Goal: Transaction & Acquisition: Purchase product/service

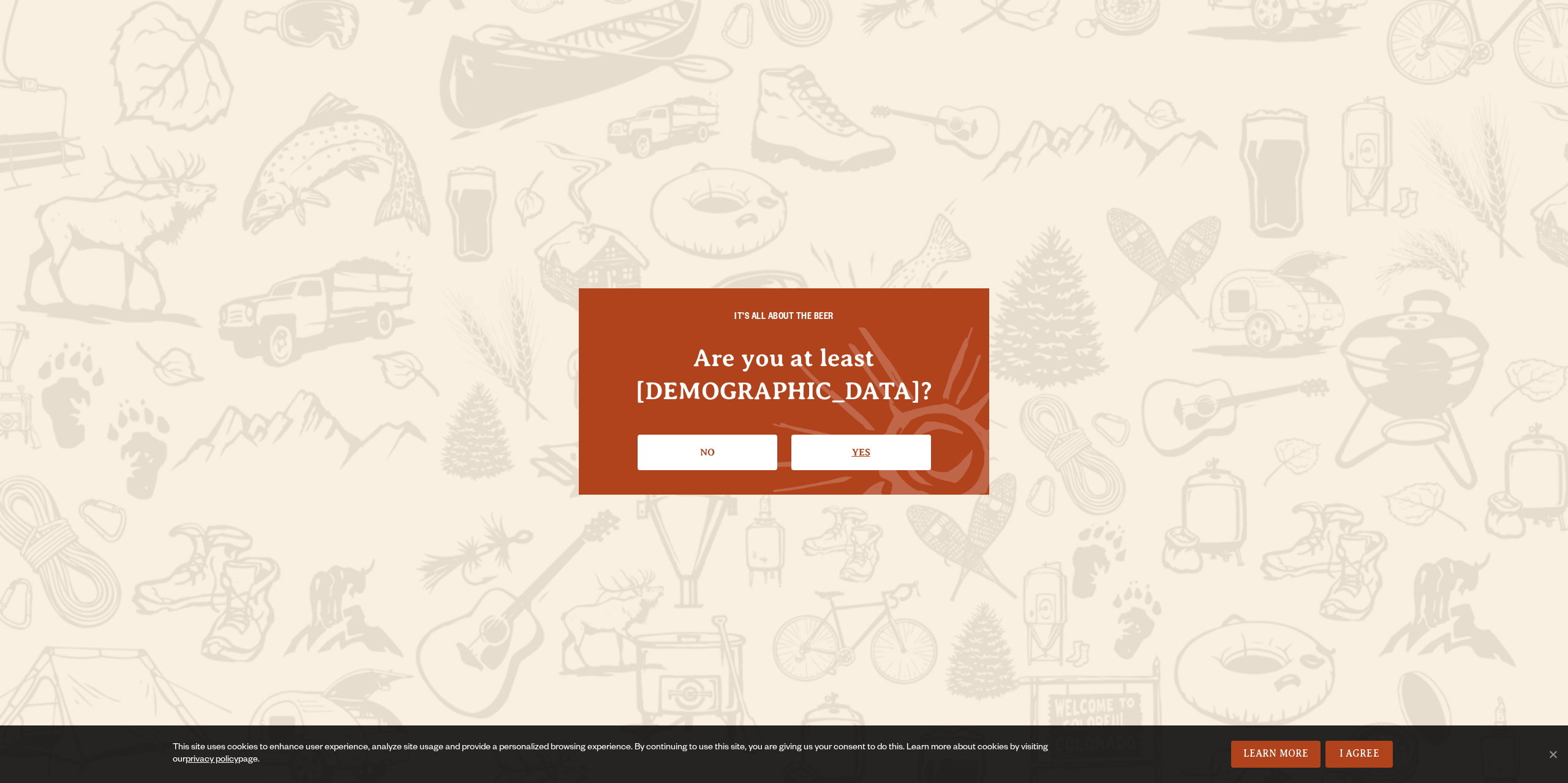
click at [843, 437] on link "Yes" at bounding box center [862, 452] width 140 height 35
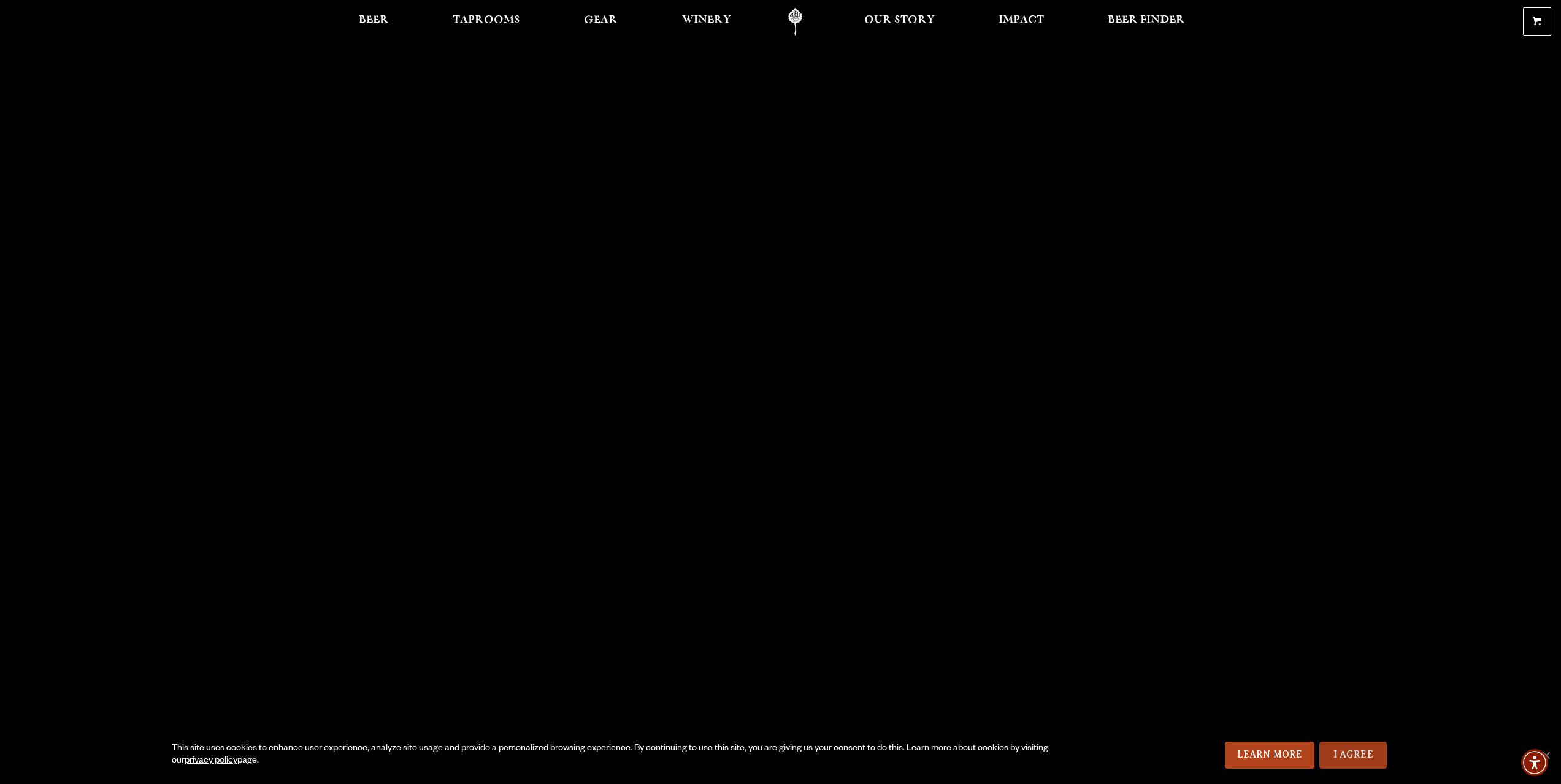
click at [1368, 754] on link "I Agree" at bounding box center [1353, 755] width 67 height 27
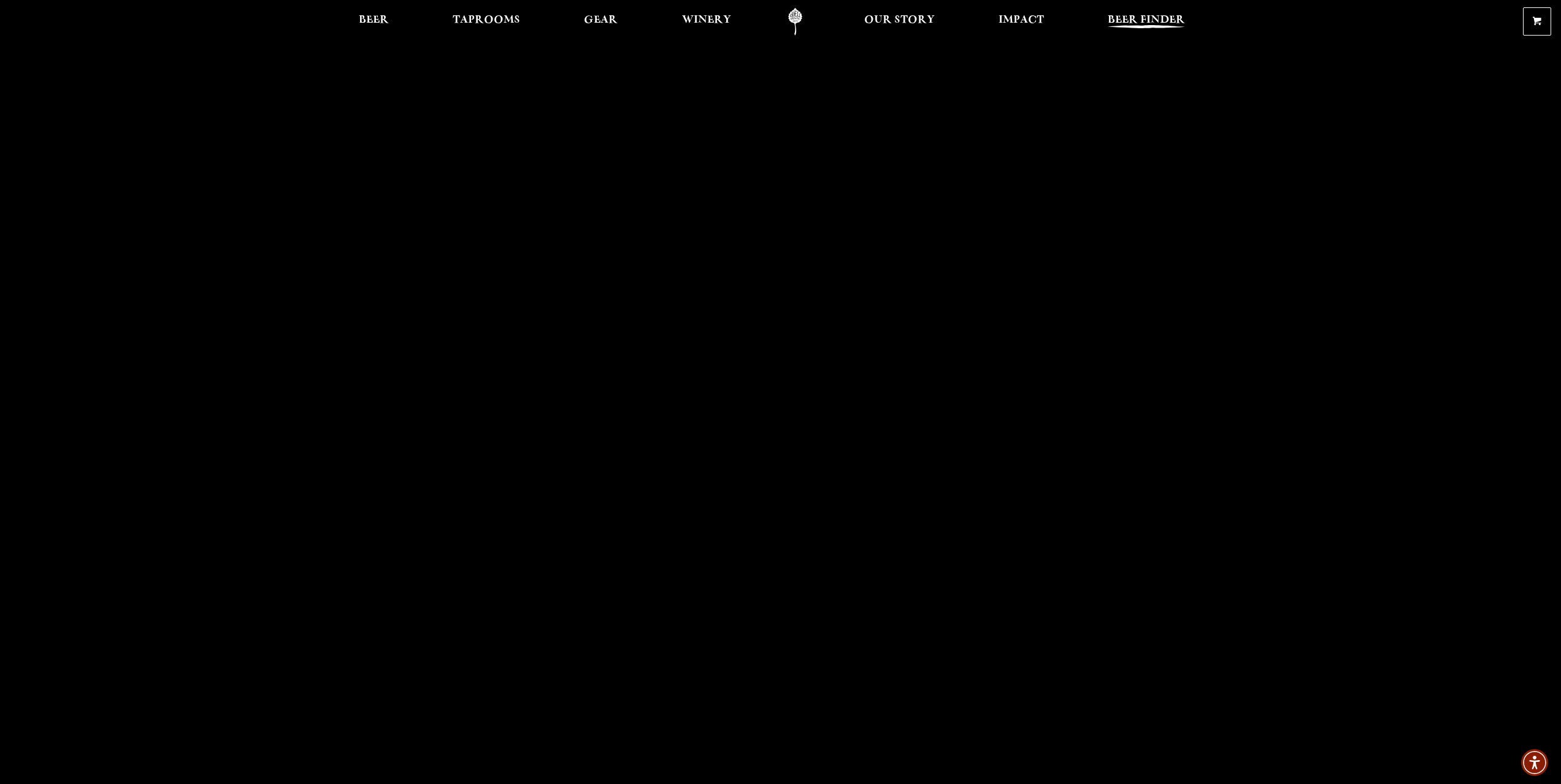
click at [1148, 20] on span "Beer Finder" at bounding box center [1146, 20] width 77 height 10
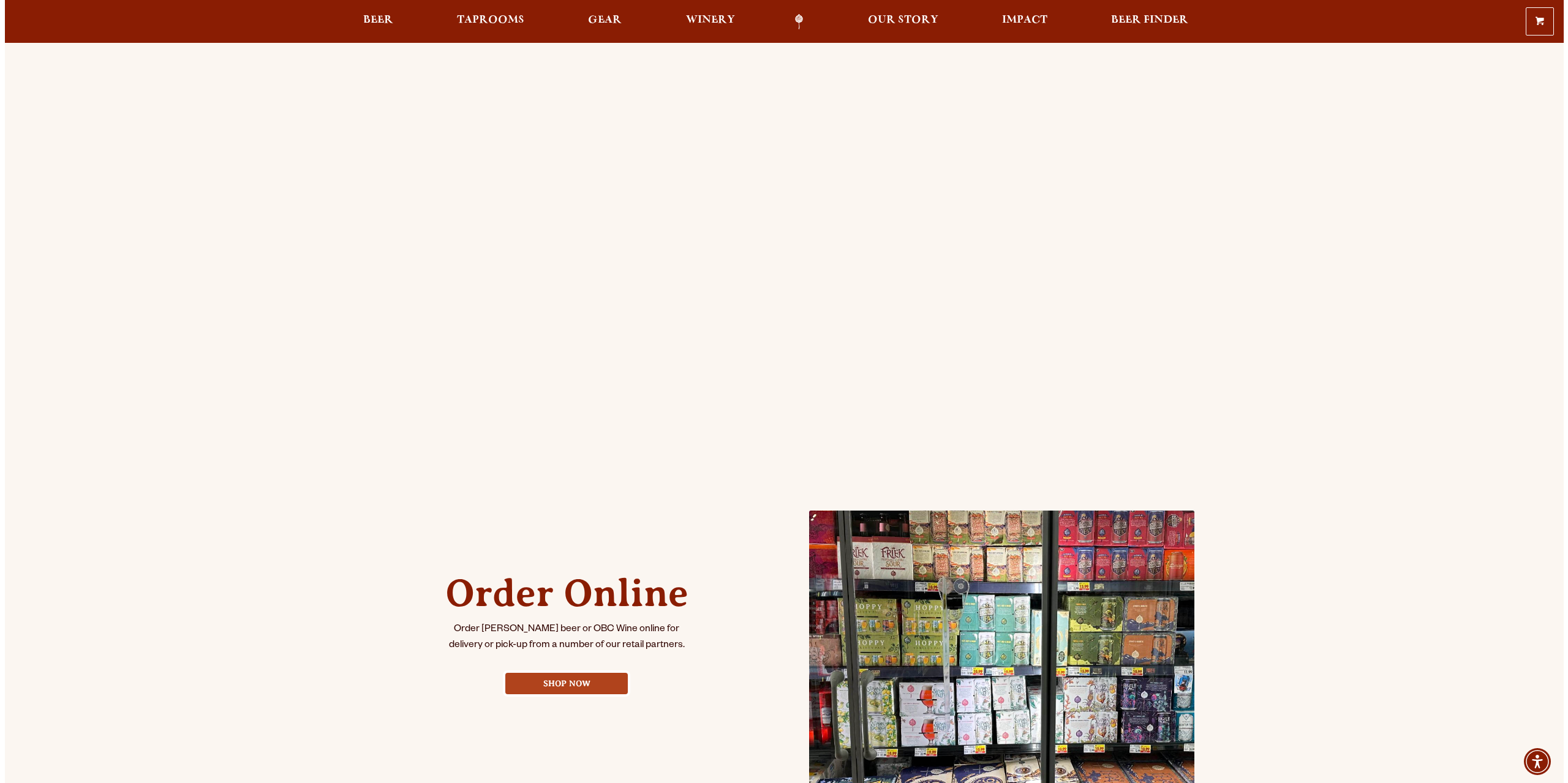
scroll to position [123, 0]
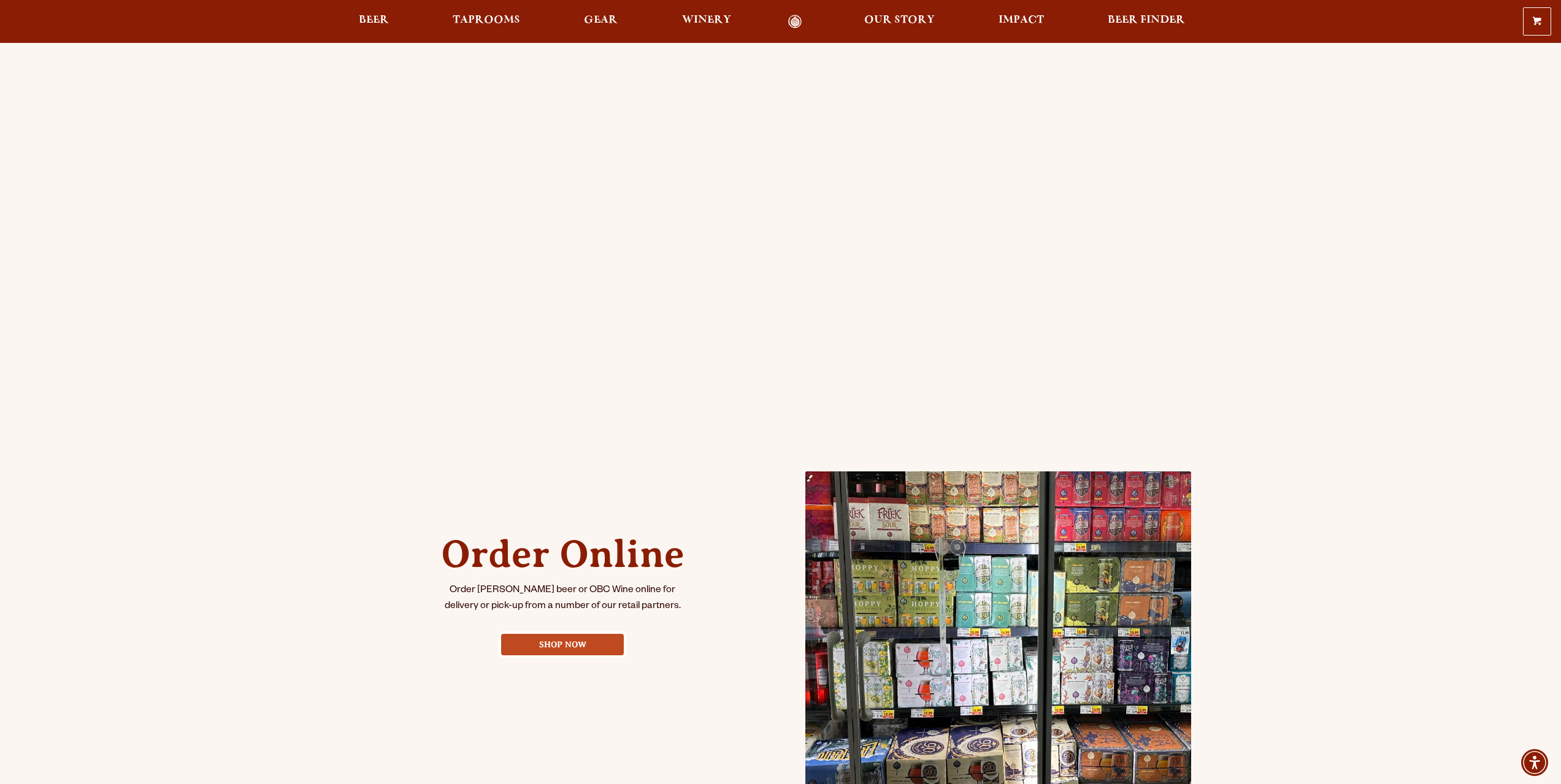
click at [591, 655] on div "Order Online Order [PERSON_NAME] beer or OBC Wine online for delivery or pick-u…" at bounding box center [563, 585] width 258 height 190
click at [588, 649] on link "Shop Now" at bounding box center [563, 645] width 123 height 22
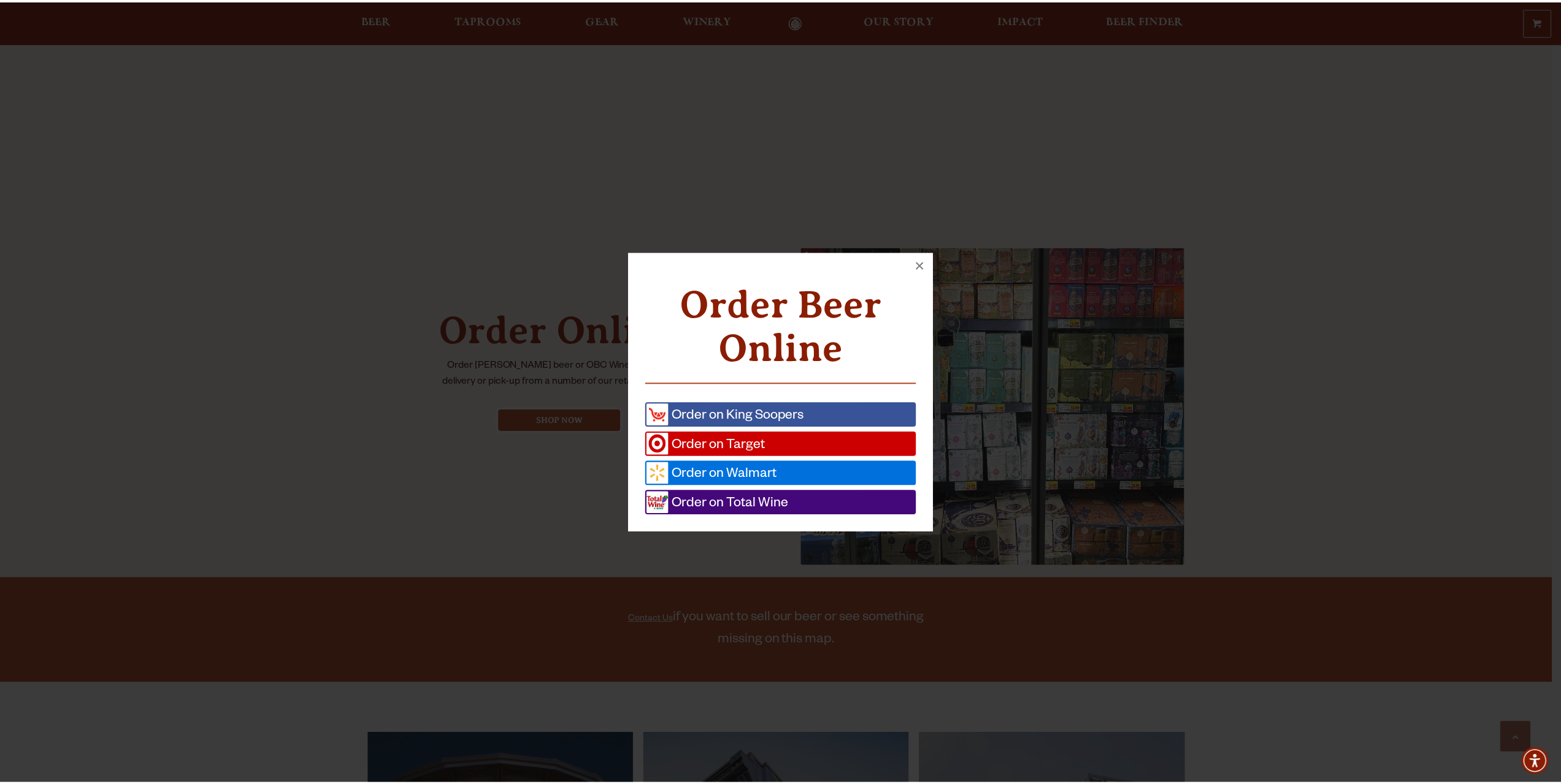
scroll to position [347, 0]
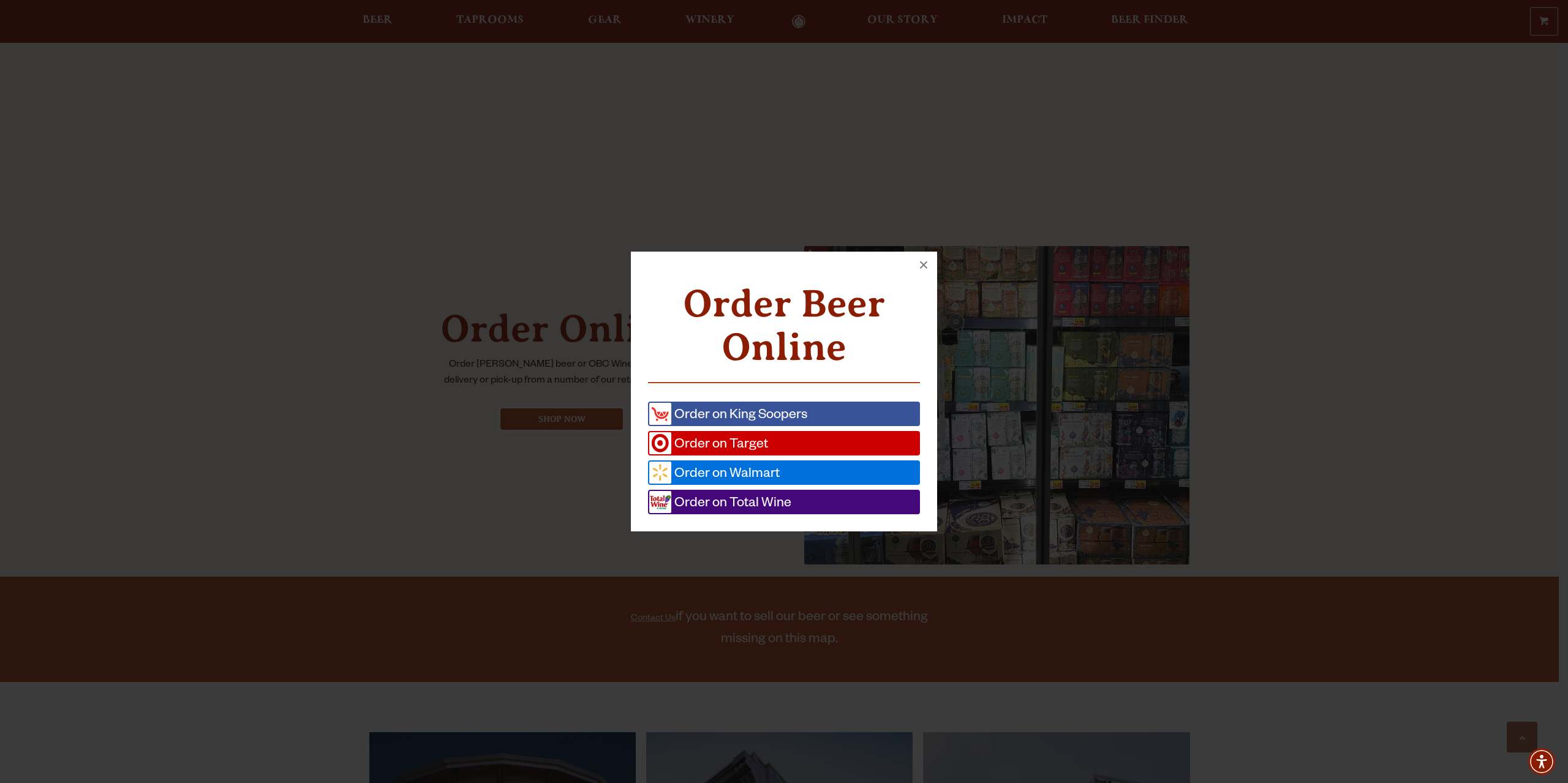
click at [762, 508] on span "Order on Total Wine" at bounding box center [730, 502] width 120 height 22
click at [1072, 125] on div "Order Beer Online Order on King Soopers Order on Target Order on Walmart Order …" at bounding box center [784, 391] width 1568 height 783
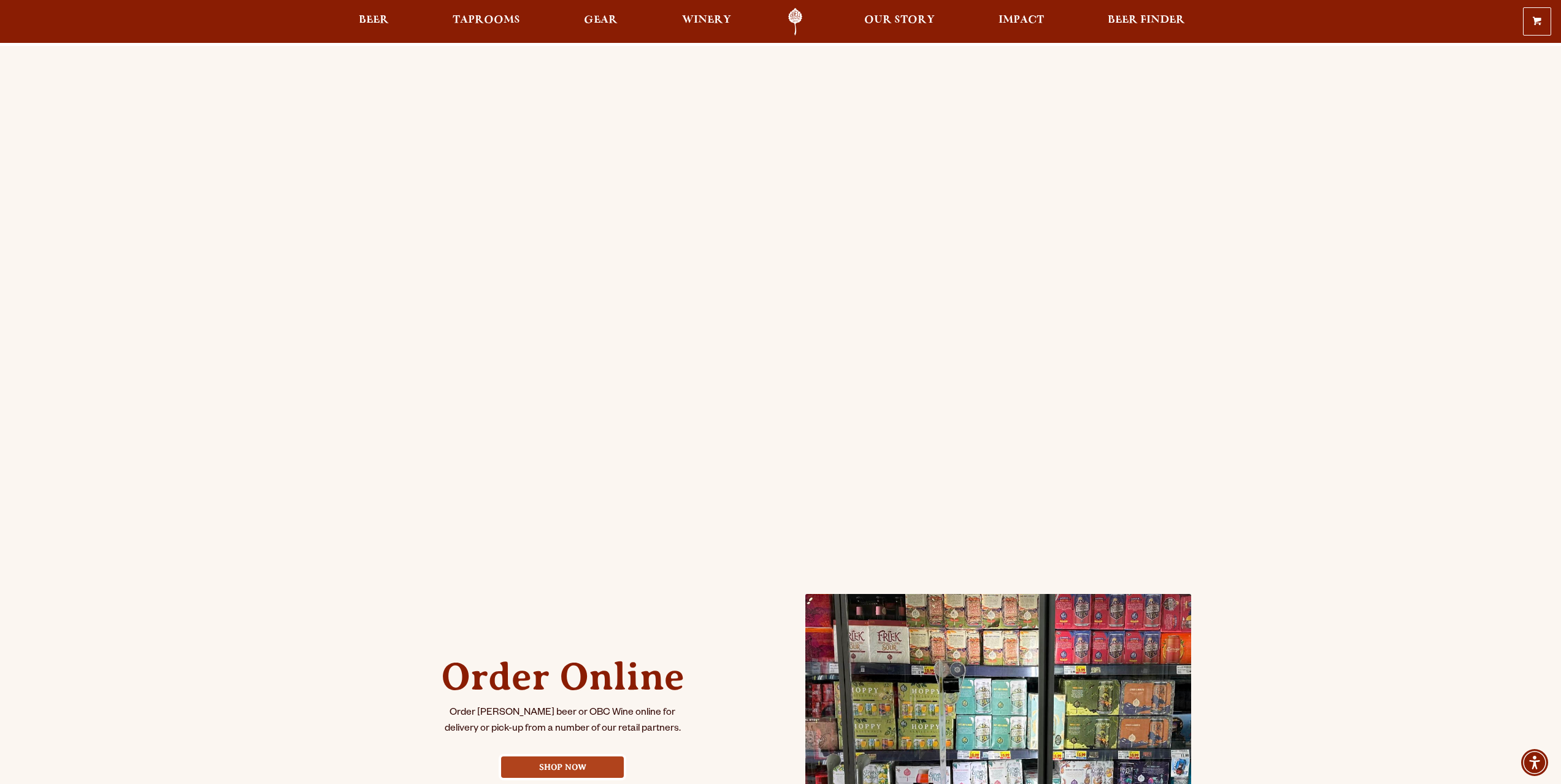
click at [282, 404] on div "Order Online Order [PERSON_NAME] beer or OBC Wine online for delivery or pick-u…" at bounding box center [780, 485] width 1561 height 879
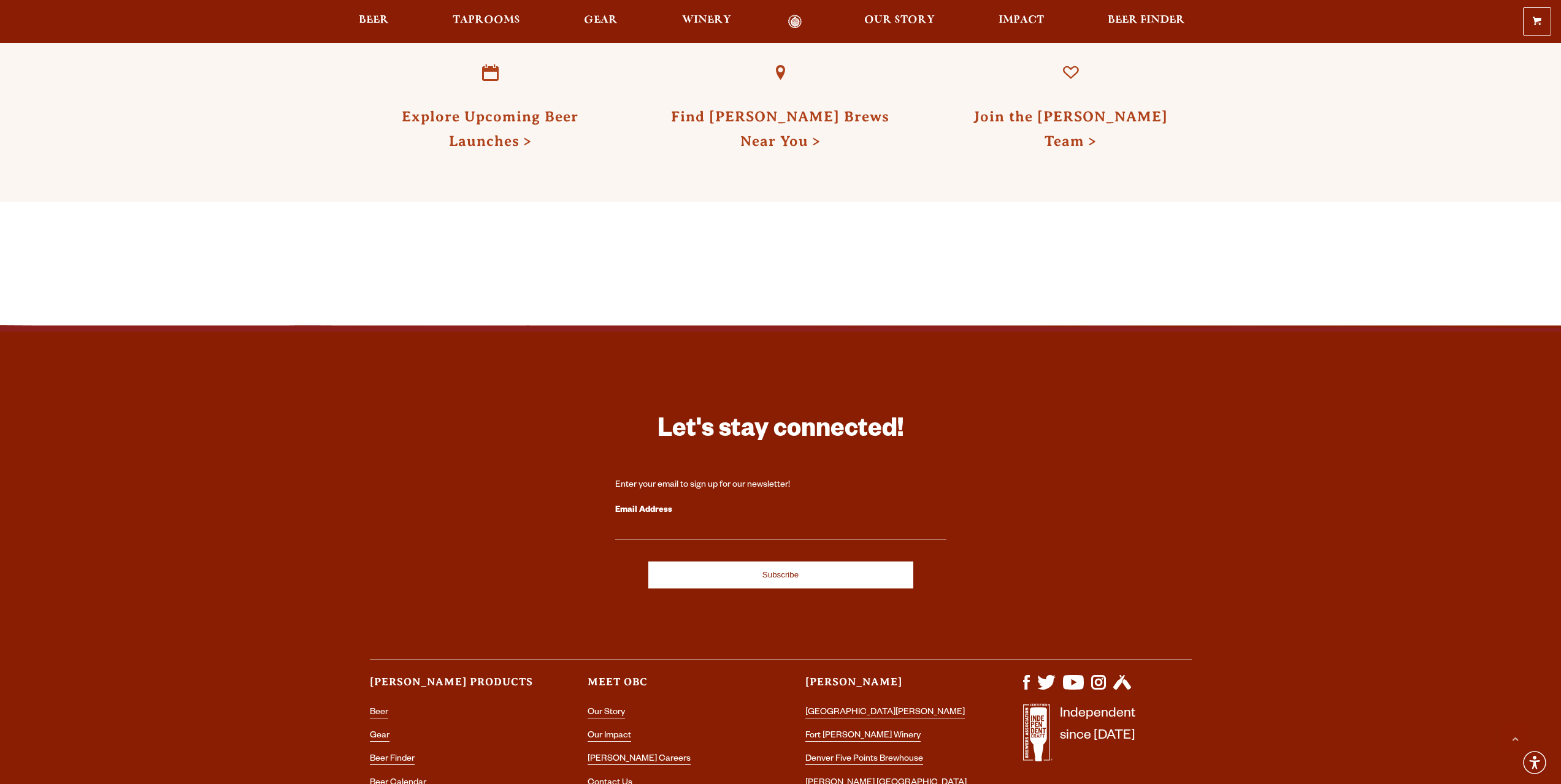
scroll to position [1680, 0]
